Goal: Information Seeking & Learning: Find specific fact

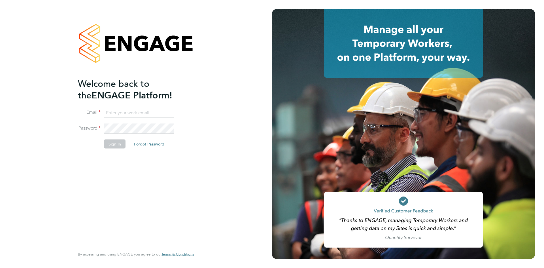
click at [115, 110] on input at bounding box center [139, 113] width 70 height 10
type input "georgia.jesson@mclarenresourcing.co.uk"
click at [121, 141] on button "Sign In" at bounding box center [115, 143] width 22 height 9
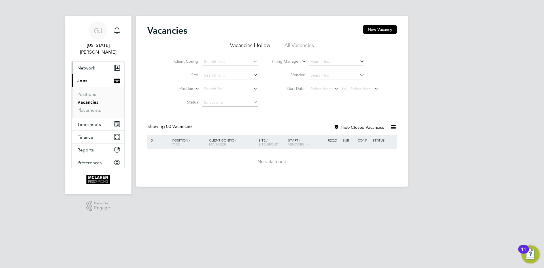
click at [97, 62] on button "Network" at bounding box center [98, 68] width 53 height 12
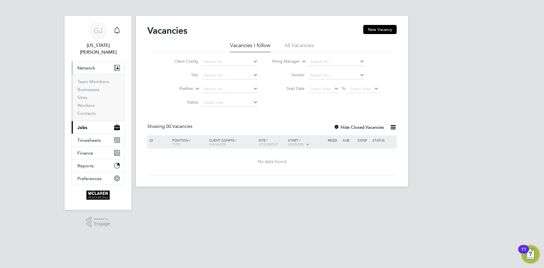
click at [87, 103] on li "Workers" at bounding box center [98, 107] width 43 height 8
click at [89, 103] on link "Workers" at bounding box center [85, 105] width 17 height 5
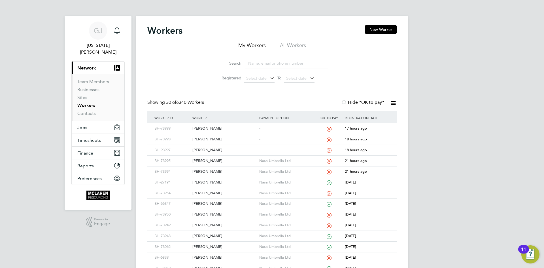
click at [244, 66] on div "Search" at bounding box center [272, 63] width 112 height 11
drag, startPoint x: 252, startPoint y: 62, endPoint x: 258, endPoint y: 62, distance: 6.0
click at [252, 62] on input at bounding box center [286, 63] width 83 height 11
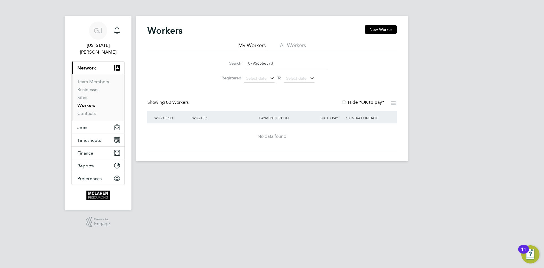
click at [276, 63] on input "07956566373" at bounding box center [286, 63] width 83 height 11
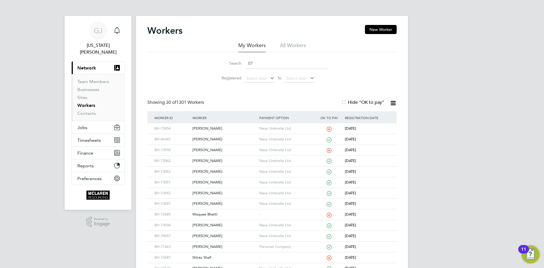
type input "0"
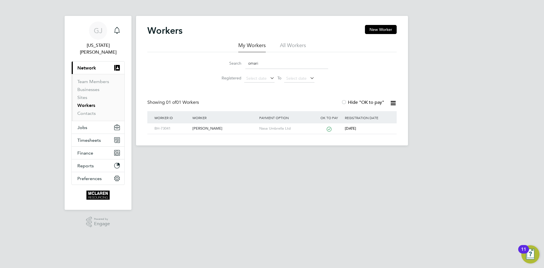
type input "omari"
